Goal: Task Accomplishment & Management: Use online tool/utility

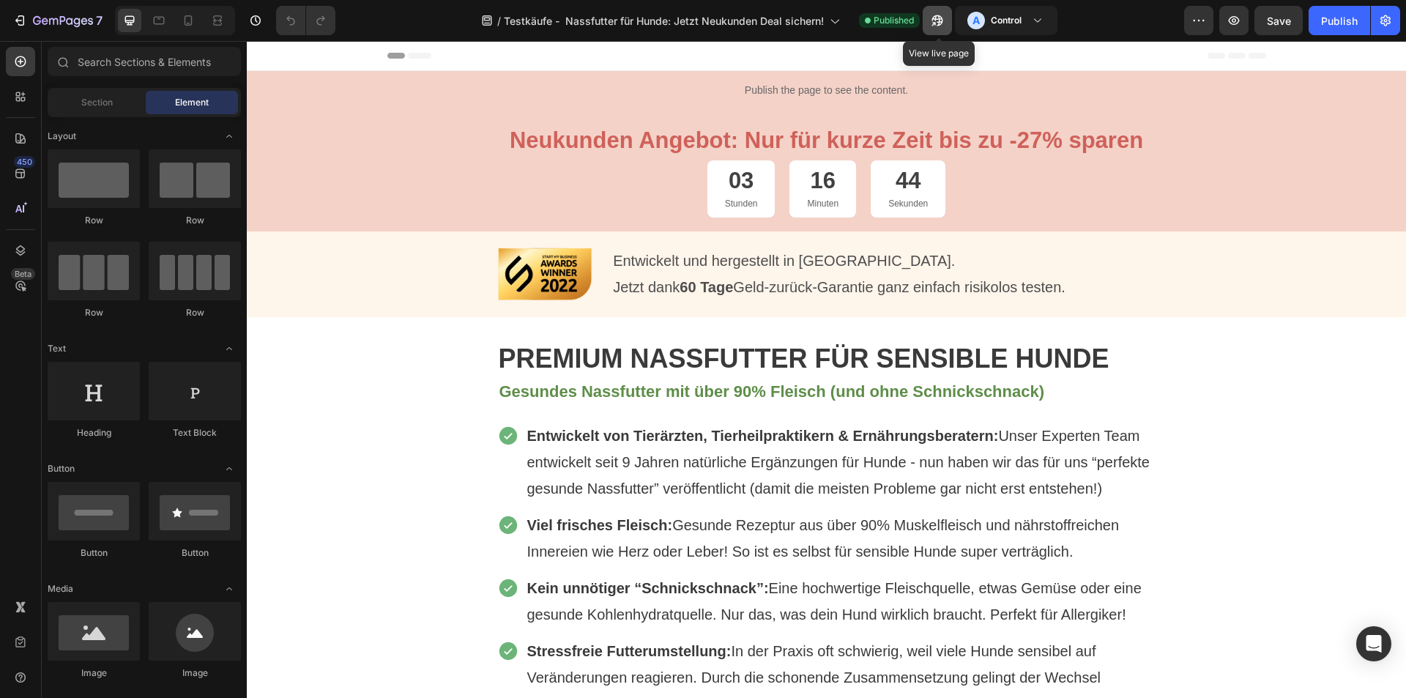
click at [939, 18] on icon "button" at bounding box center [937, 20] width 15 height 15
click at [1009, 18] on h3 "Control" at bounding box center [1006, 20] width 31 height 15
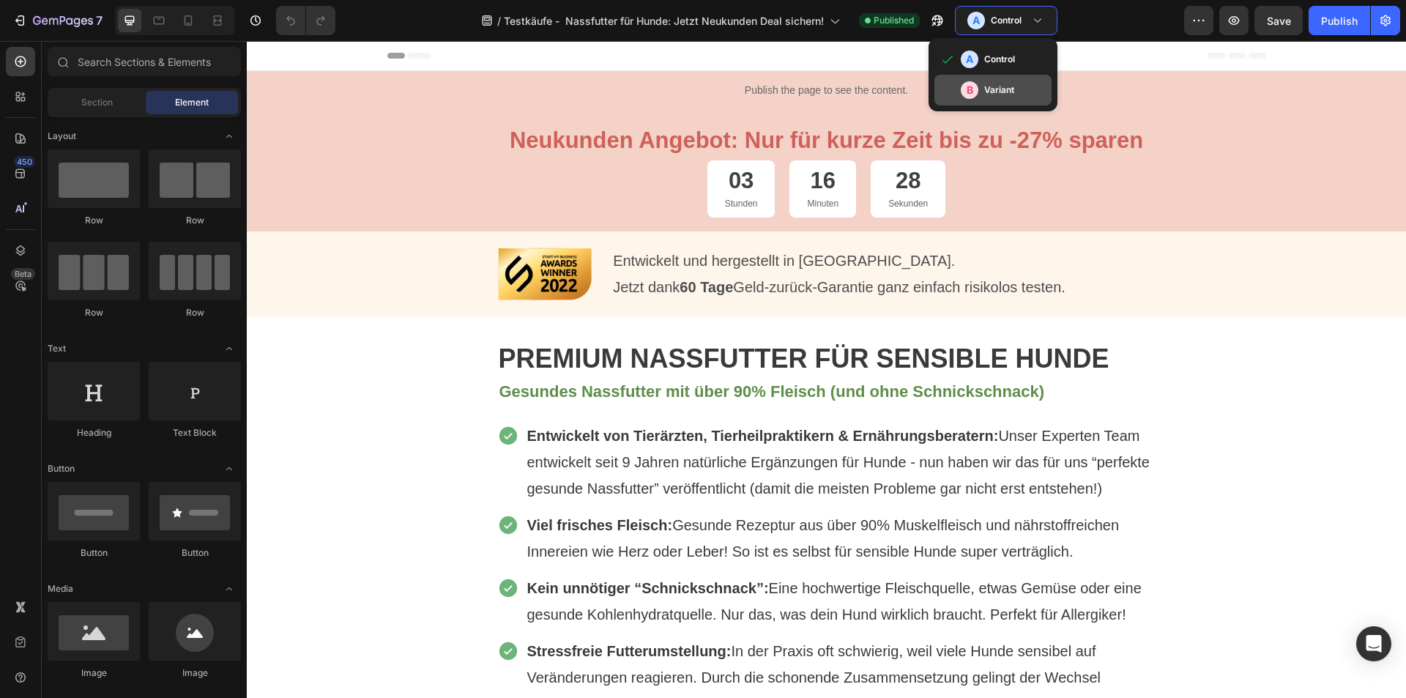
click at [1004, 78] on div "B Variant" at bounding box center [993, 90] width 117 height 31
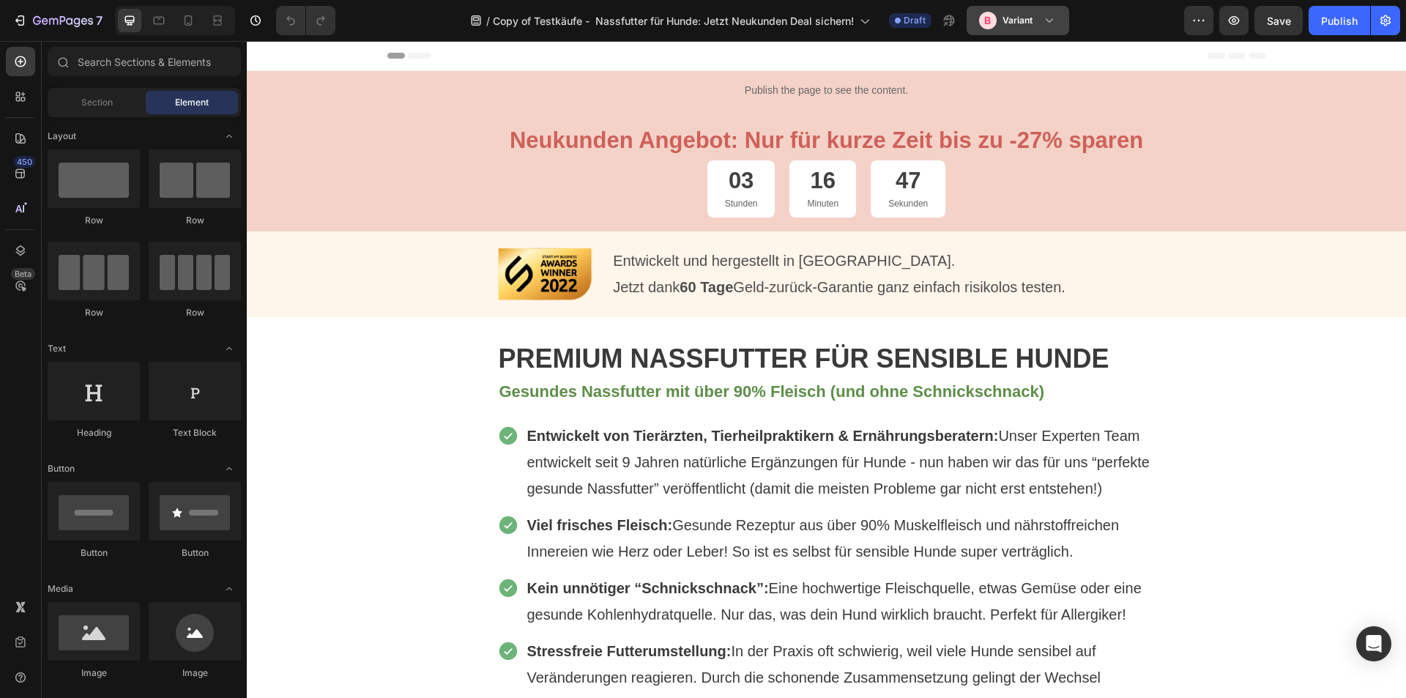
click at [1042, 21] on div "B Variant" at bounding box center [1018, 21] width 78 height 18
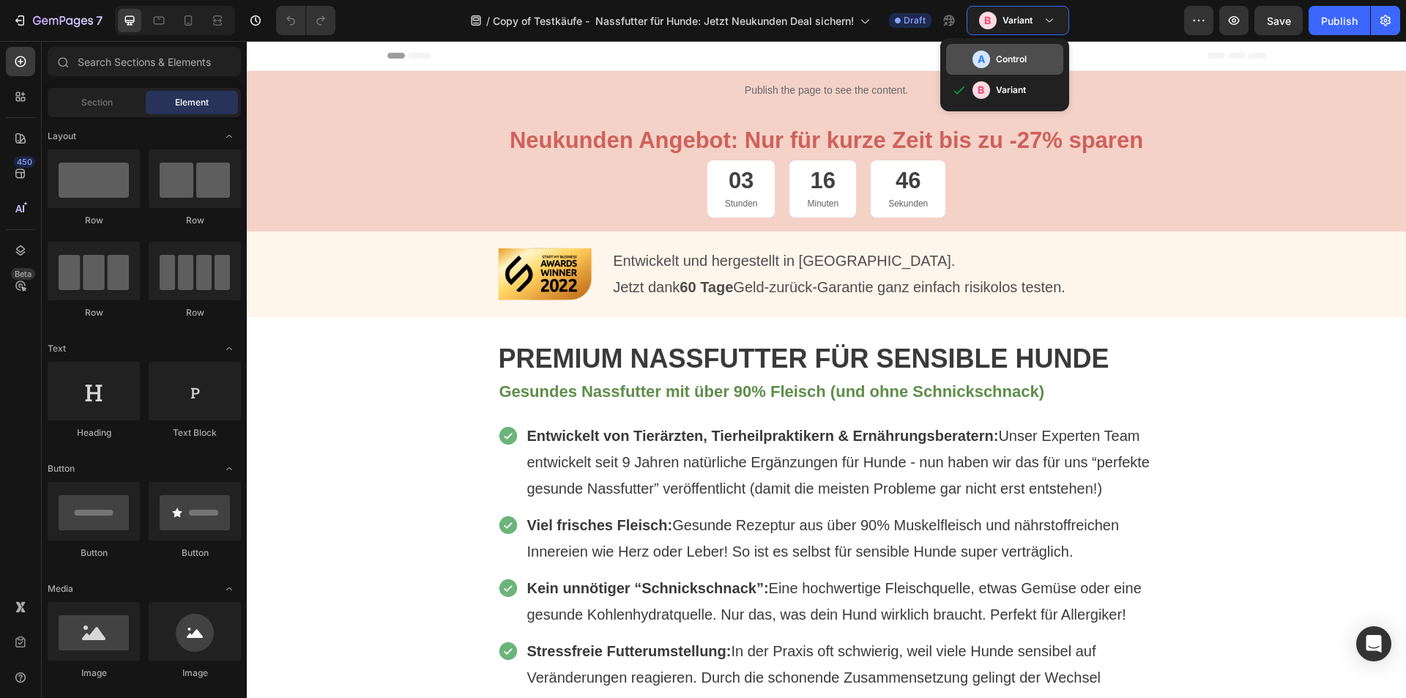
click at [1031, 57] on div "A Control" at bounding box center [1015, 60] width 85 height 18
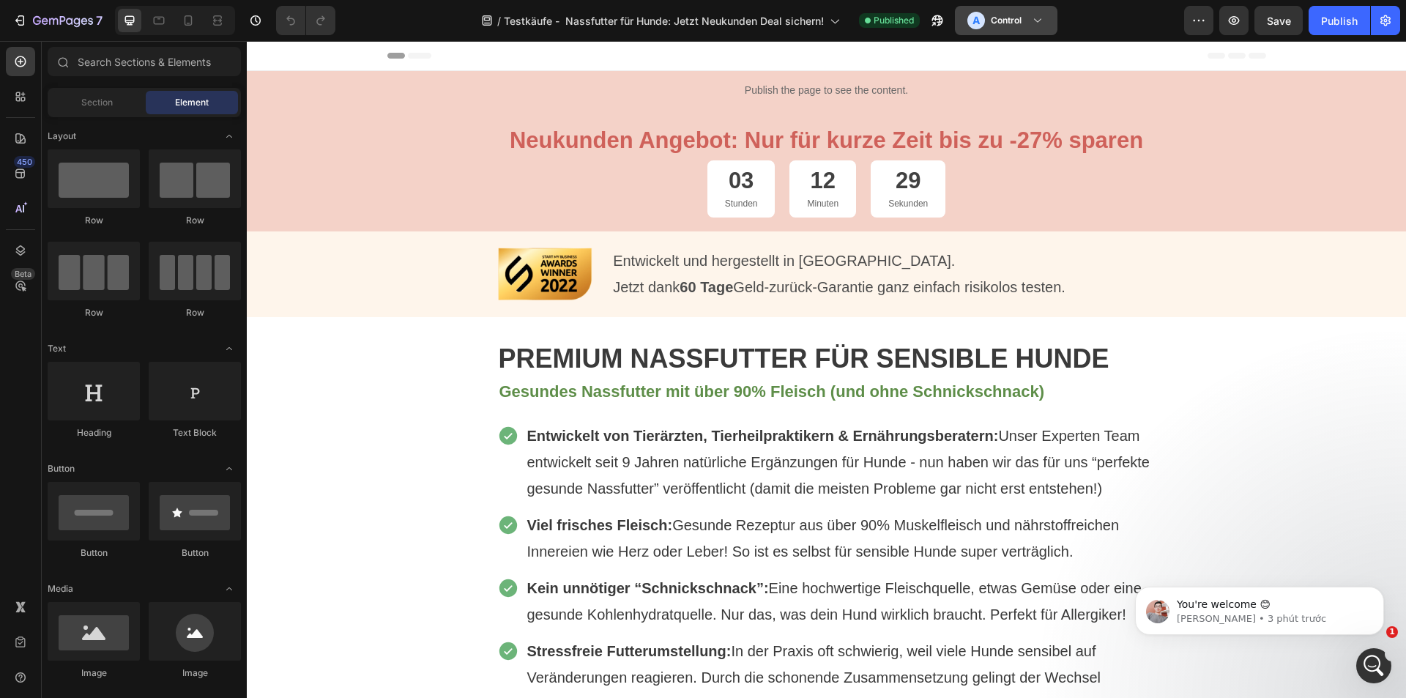
click at [1018, 18] on h3 "Control" at bounding box center [1006, 20] width 31 height 15
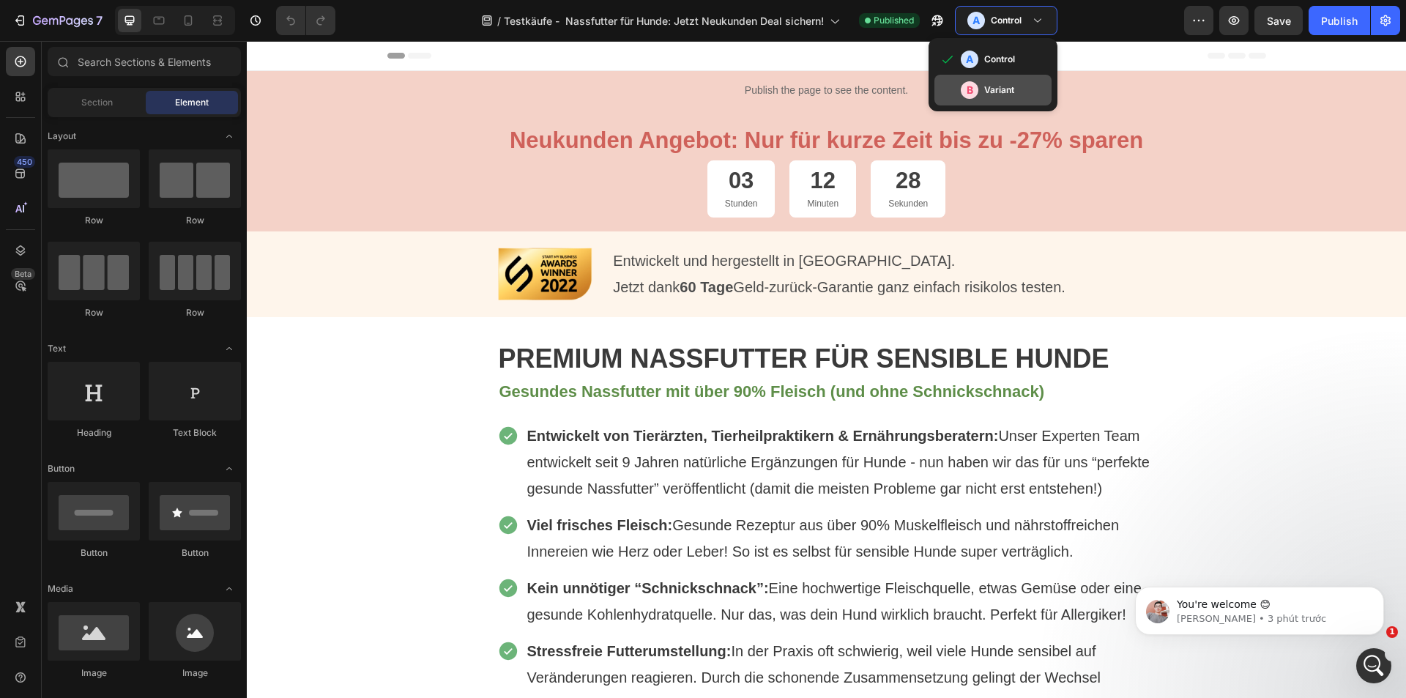
click at [998, 84] on h3 "Variant" at bounding box center [1000, 90] width 30 height 15
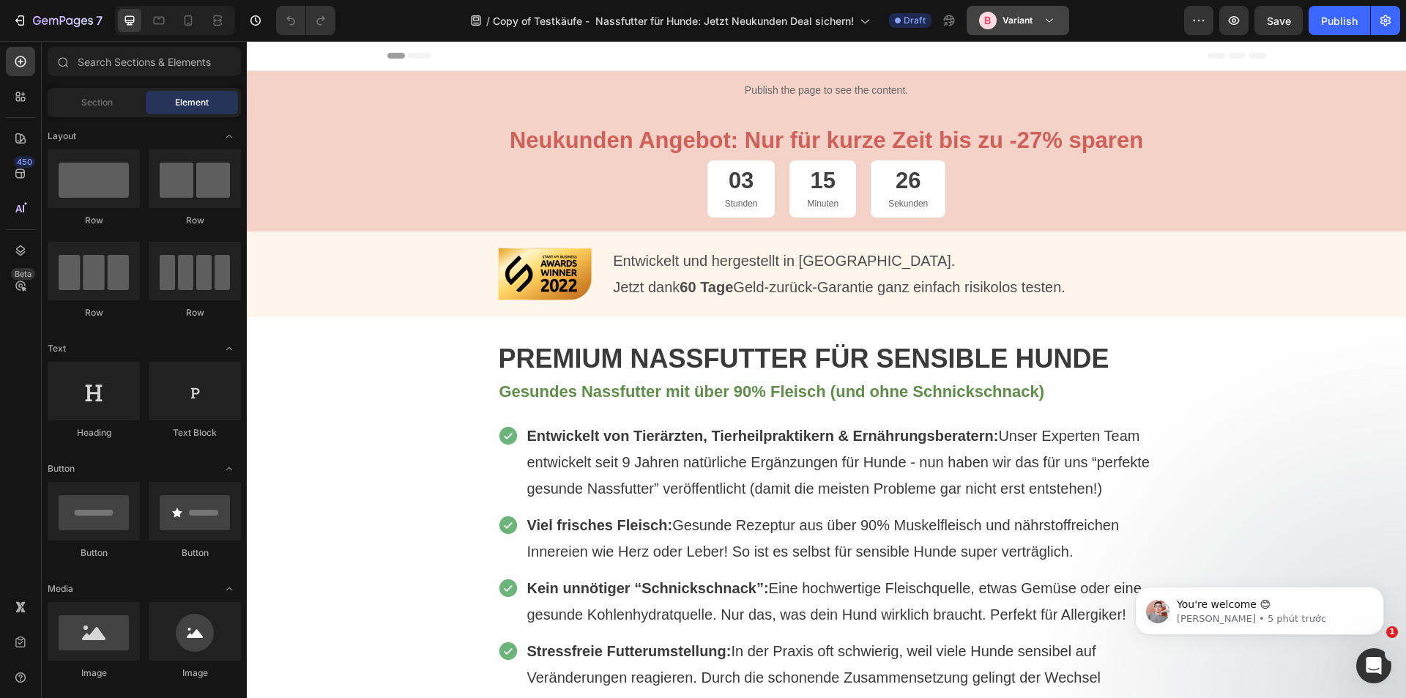
click at [1038, 26] on div "B Variant" at bounding box center [1009, 21] width 60 height 18
click at [1038, 24] on div "B Variant" at bounding box center [1009, 21] width 60 height 18
click at [21, 609] on icon at bounding box center [20, 607] width 15 height 15
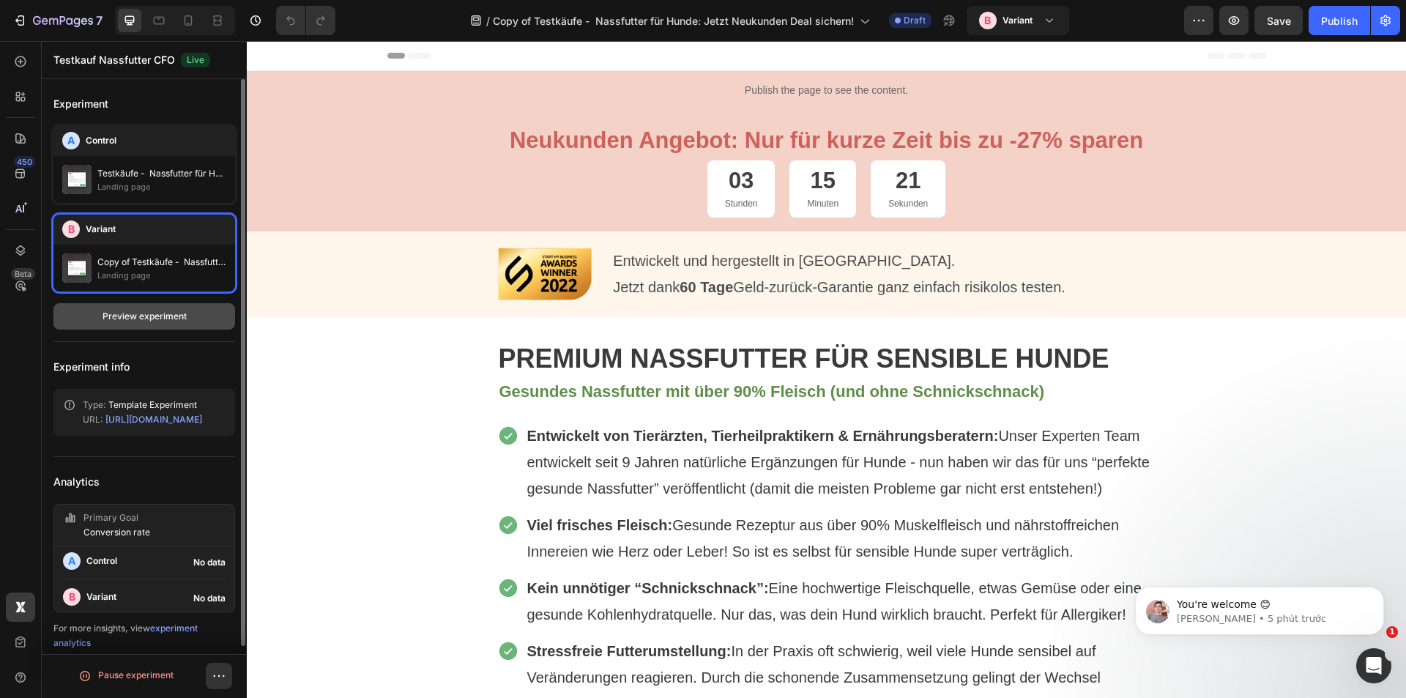
click at [133, 313] on div "Preview experiment" at bounding box center [145, 316] width 84 height 13
click at [1382, 591] on icon "Dismiss notification" at bounding box center [1380, 591] width 8 height 8
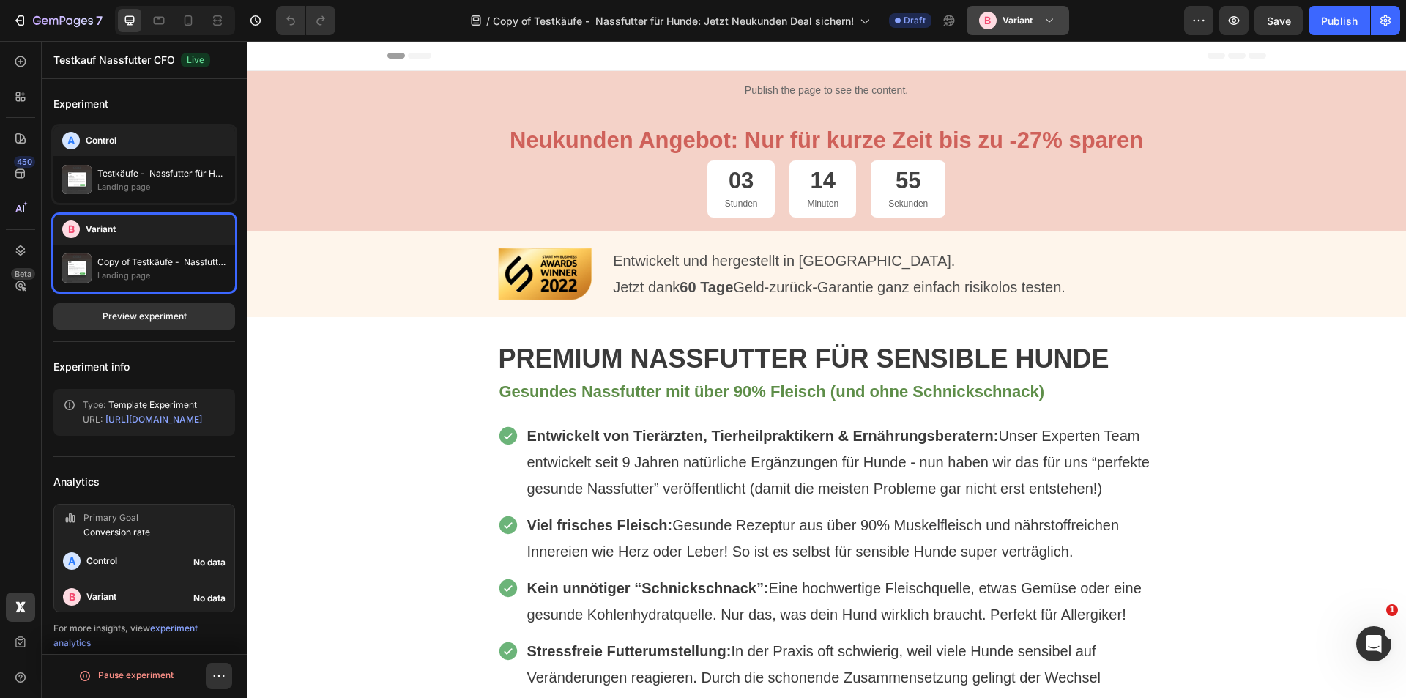
click at [1015, 19] on h3 "Variant" at bounding box center [1018, 20] width 30 height 15
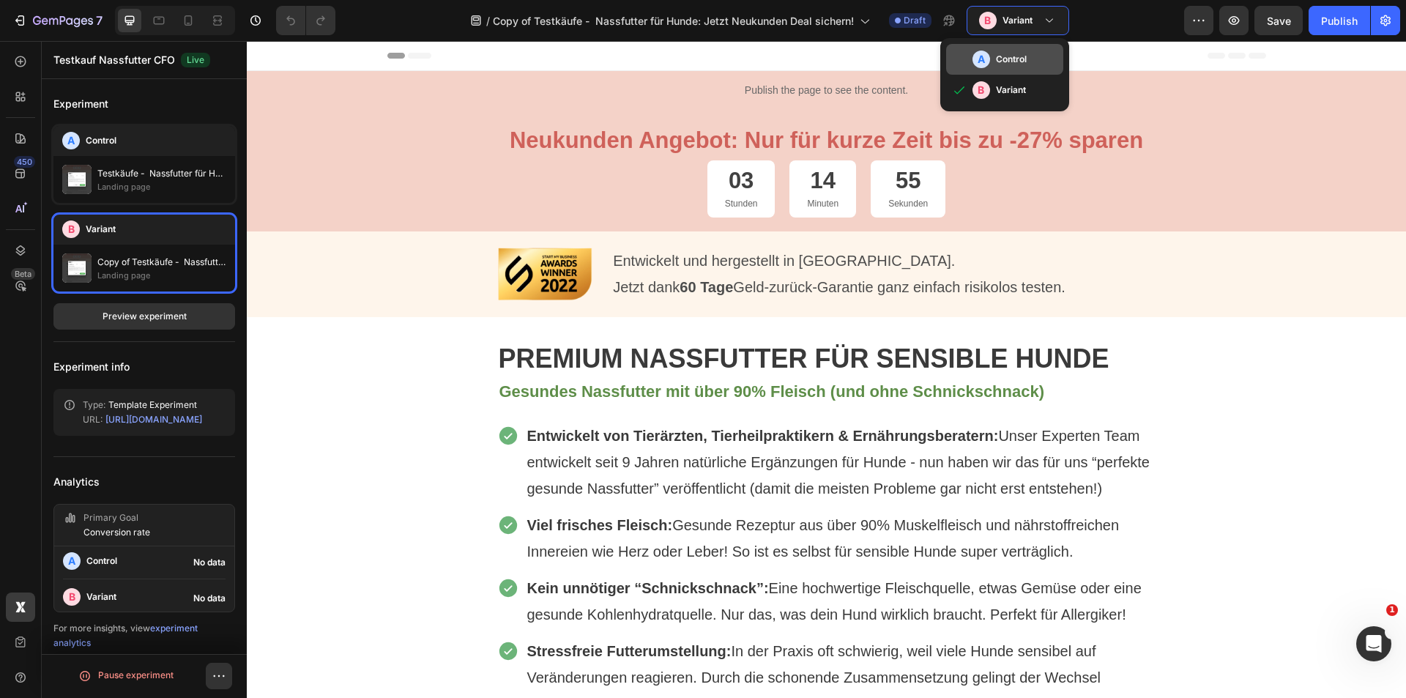
click at [1014, 54] on h3 "Control" at bounding box center [1011, 59] width 31 height 15
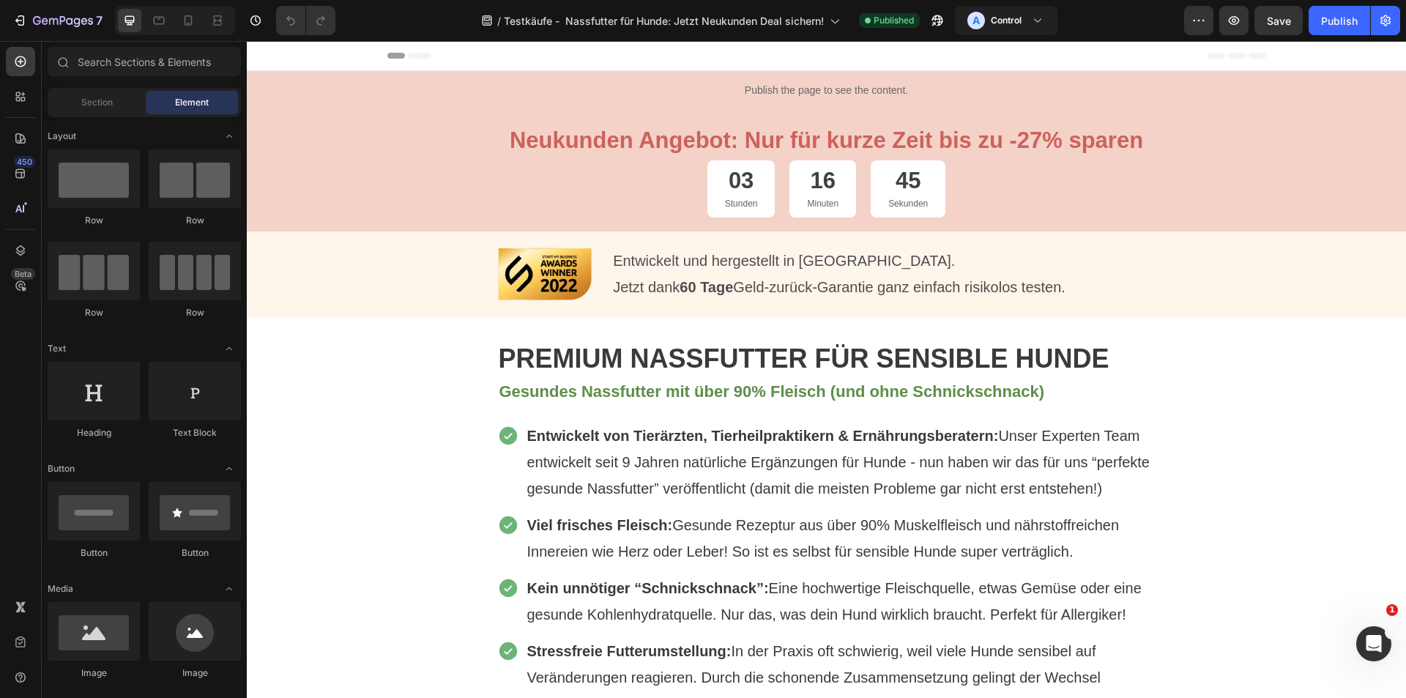
click at [393, 28] on div "/ Testkäufe - Nassfutter für Hunde: Jetzt Neukunden Deal sichern! Published A C…" at bounding box center [765, 20] width 837 height 29
click at [1033, 19] on icon at bounding box center [1038, 20] width 15 height 15
click at [1017, 84] on div "B Variant" at bounding box center [1003, 90] width 85 height 18
click at [18, 611] on icon at bounding box center [18, 606] width 7 height 11
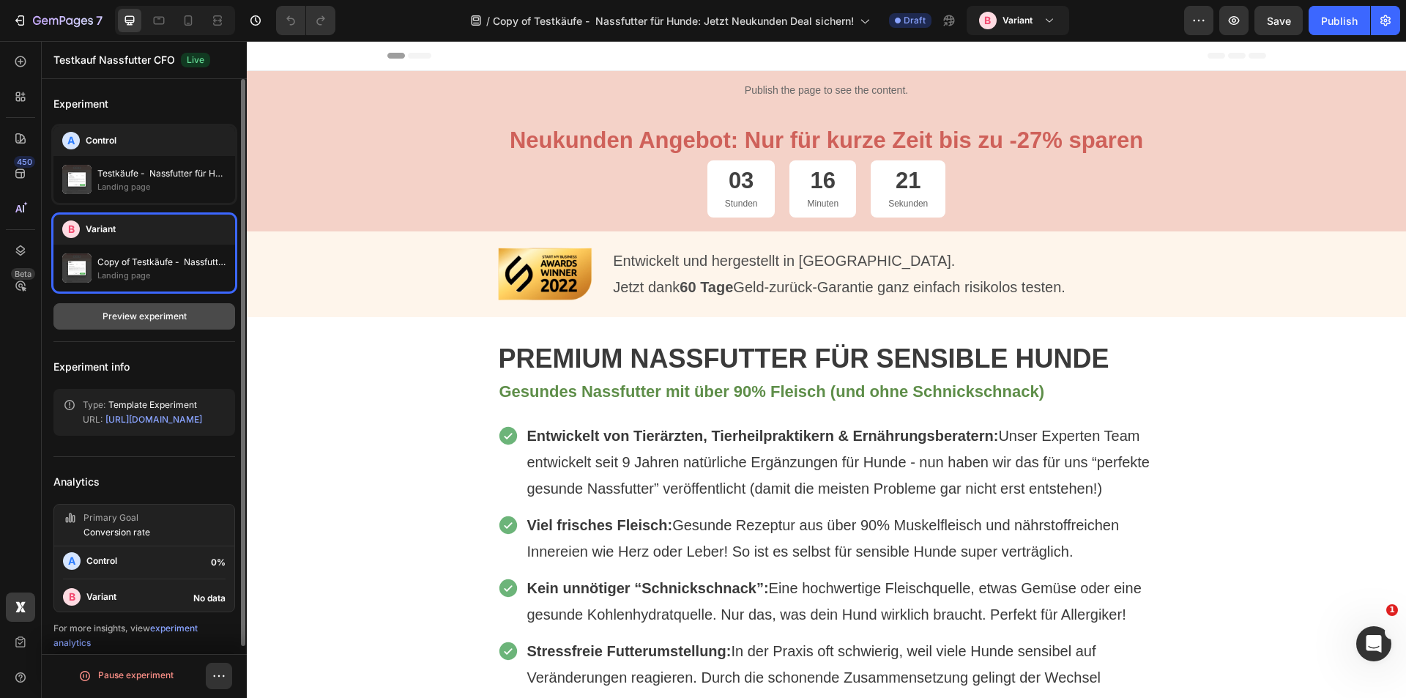
click at [138, 316] on div "Preview experiment" at bounding box center [145, 316] width 84 height 13
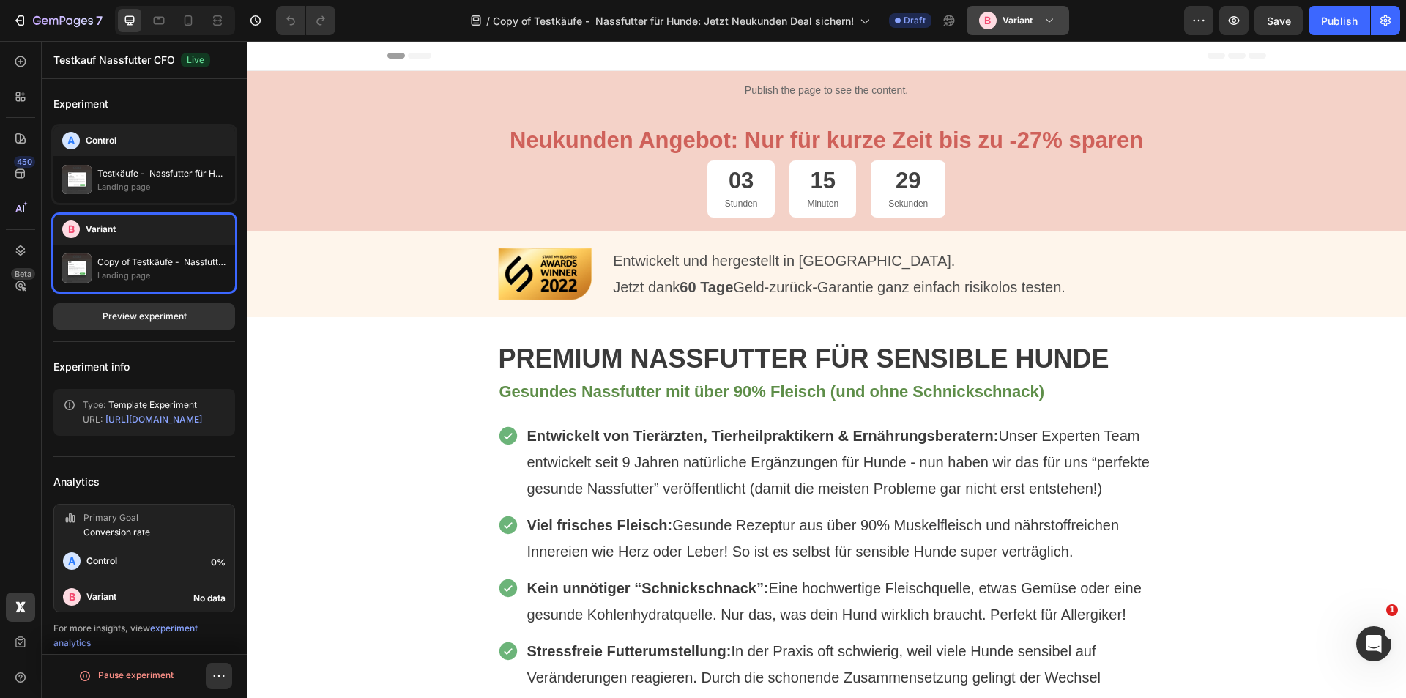
click at [1030, 32] on button "B Variant" at bounding box center [1018, 20] width 103 height 29
